Goal: Find specific page/section: Find specific page/section

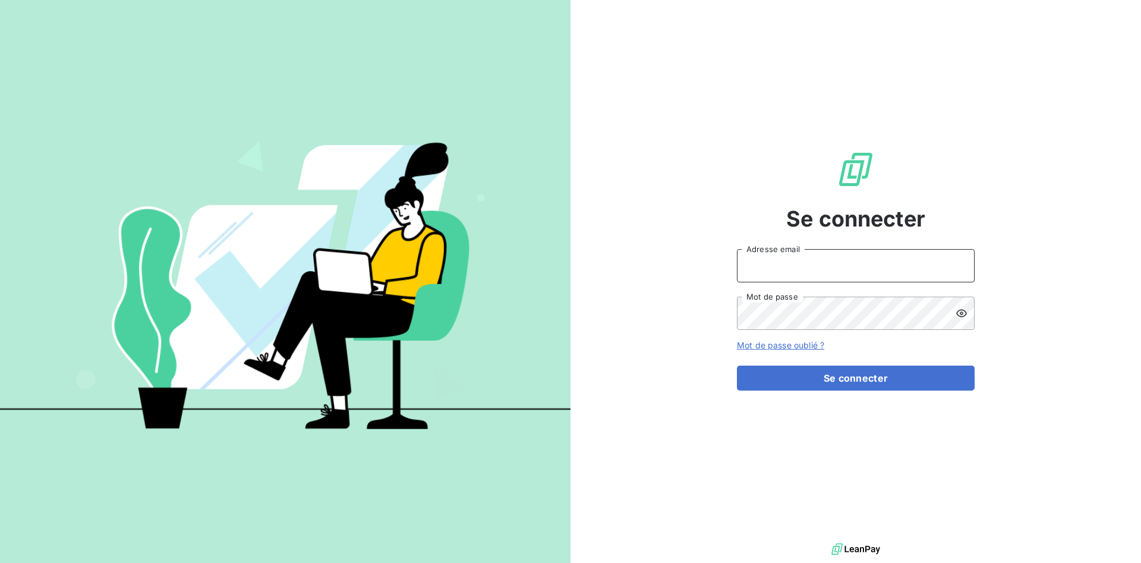
click at [799, 273] on input "Adresse email" at bounding box center [856, 265] width 238 height 33
type input "[EMAIL_ADDRESS][DOMAIN_NAME]"
click at [843, 393] on div "Se connecter [EMAIL_ADDRESS][DOMAIN_NAME] Adresse email Mot de passe Mot de pas…" at bounding box center [856, 270] width 238 height 540
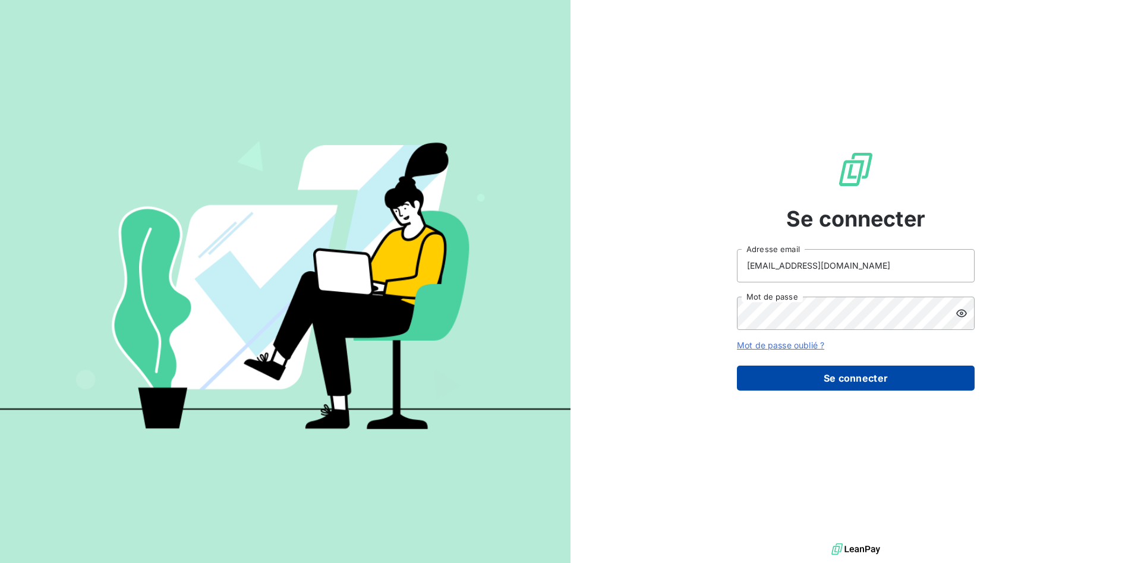
click at [845, 383] on button "Se connecter" at bounding box center [856, 377] width 238 height 25
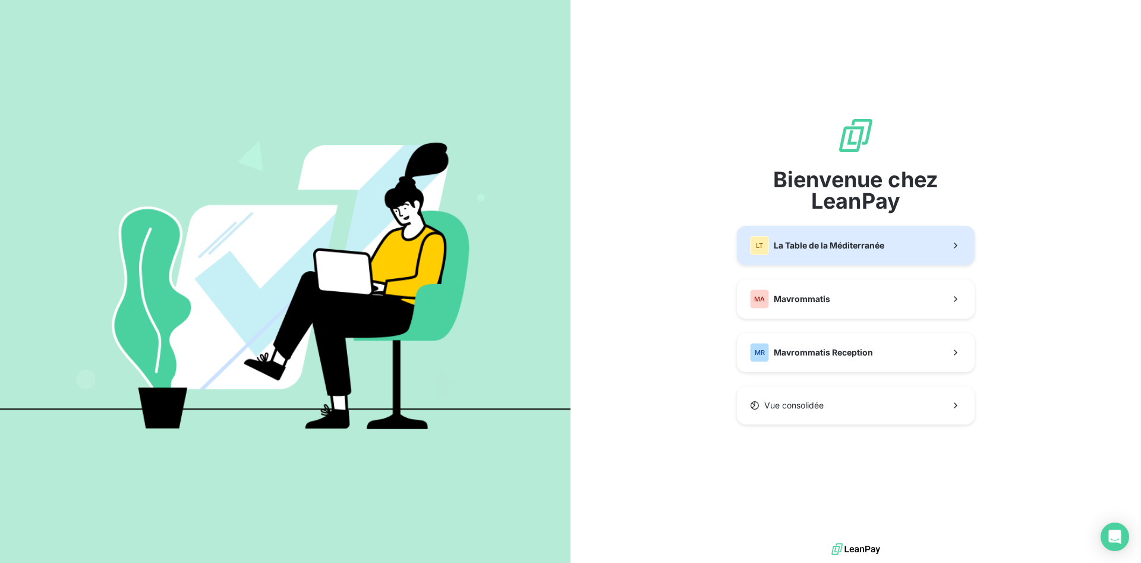
click at [781, 240] on span "La Table de la Méditerranée" at bounding box center [829, 245] width 111 height 12
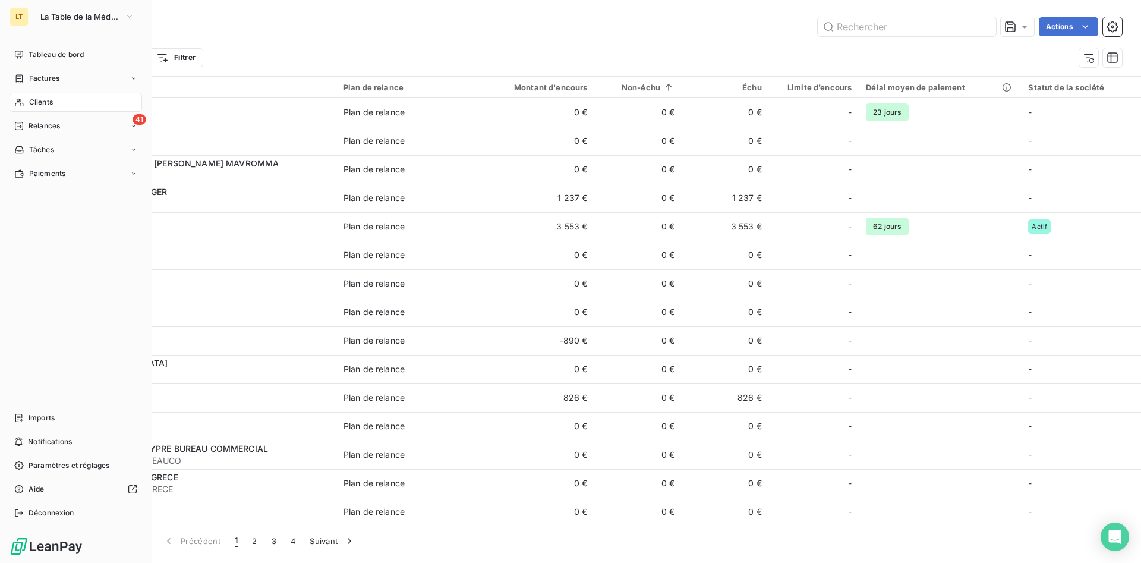
click at [24, 106] on div "Clients" at bounding box center [76, 102] width 132 height 19
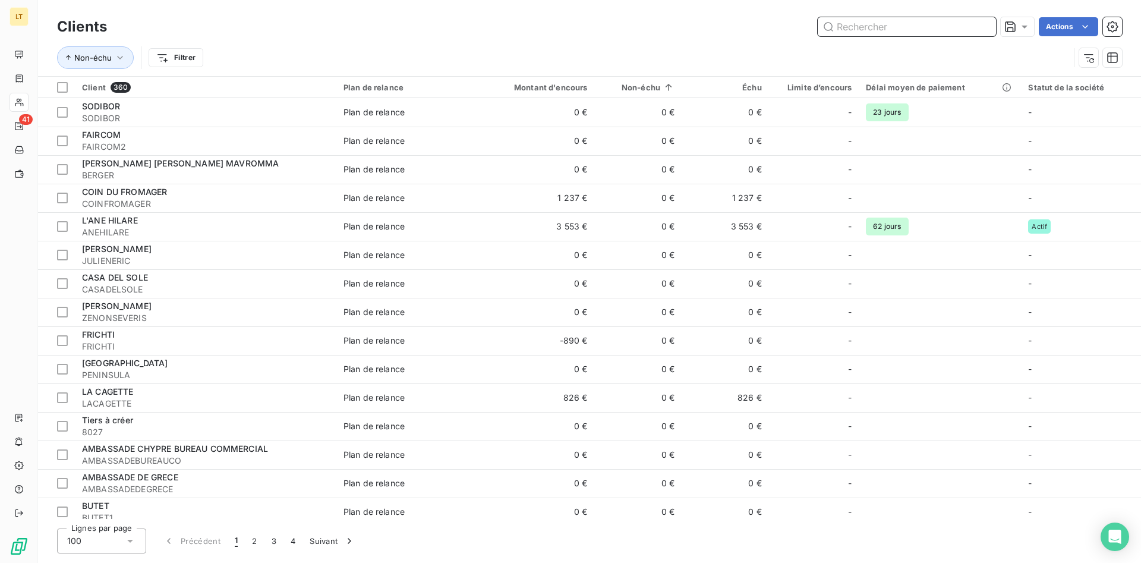
click at [878, 32] on input "text" at bounding box center [907, 26] width 178 height 19
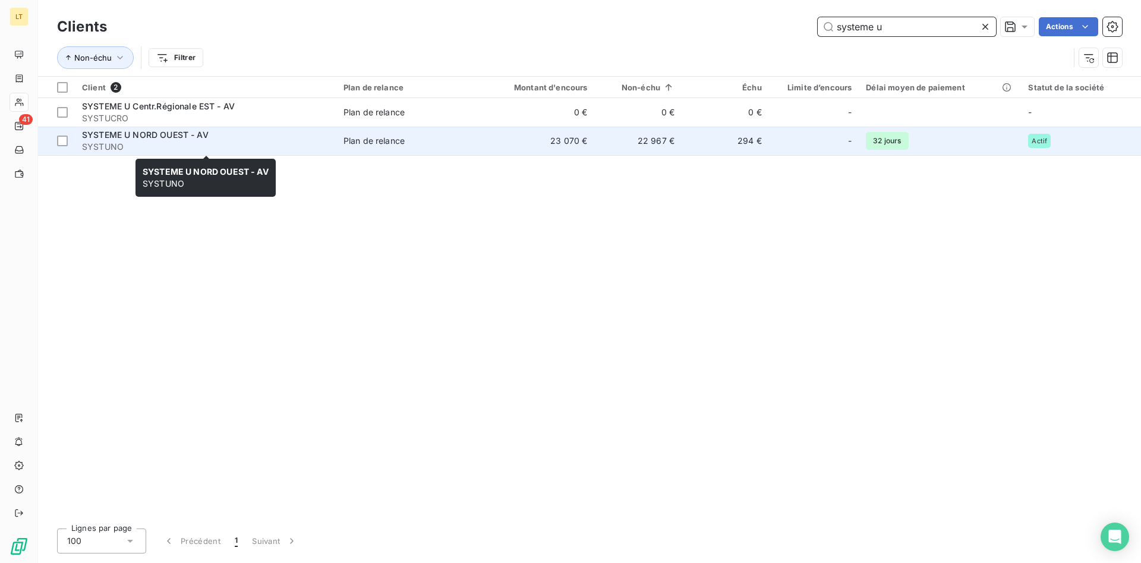
type input "systeme u"
click at [327, 140] on div "SYSTEME U NORD OUEST - AV" at bounding box center [205, 135] width 247 height 12
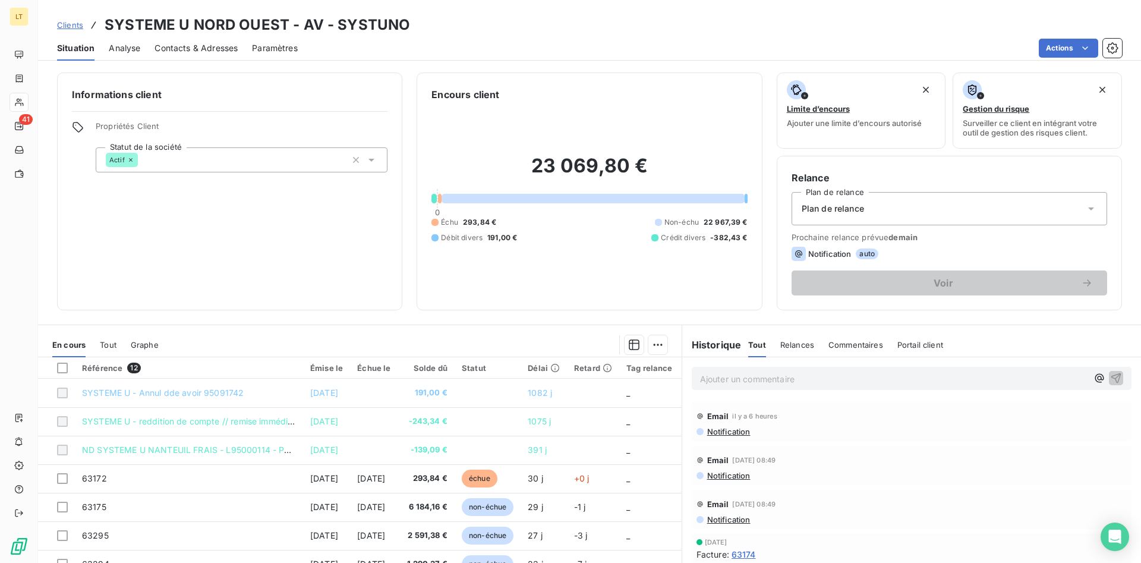
click at [211, 55] on div "Contacts & Adresses" at bounding box center [195, 48] width 83 height 25
